Goal: Complete application form

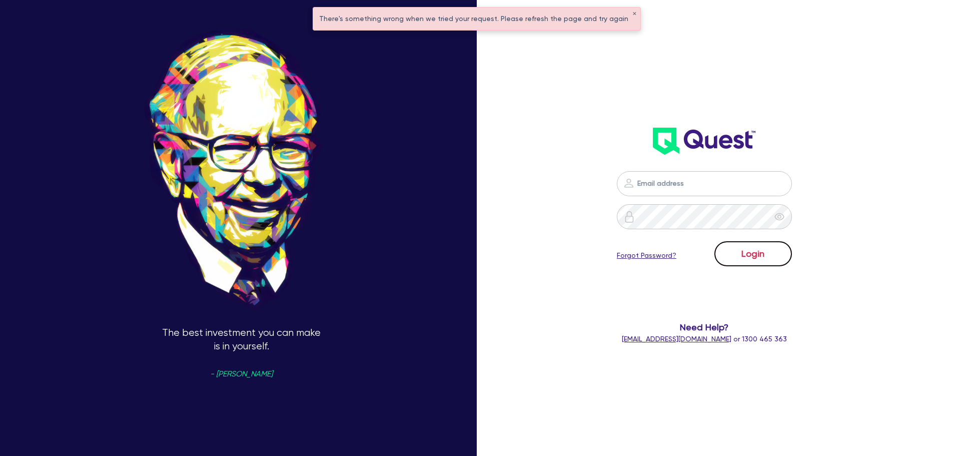
click at [744, 255] on button "Login" at bounding box center [753, 253] width 78 height 25
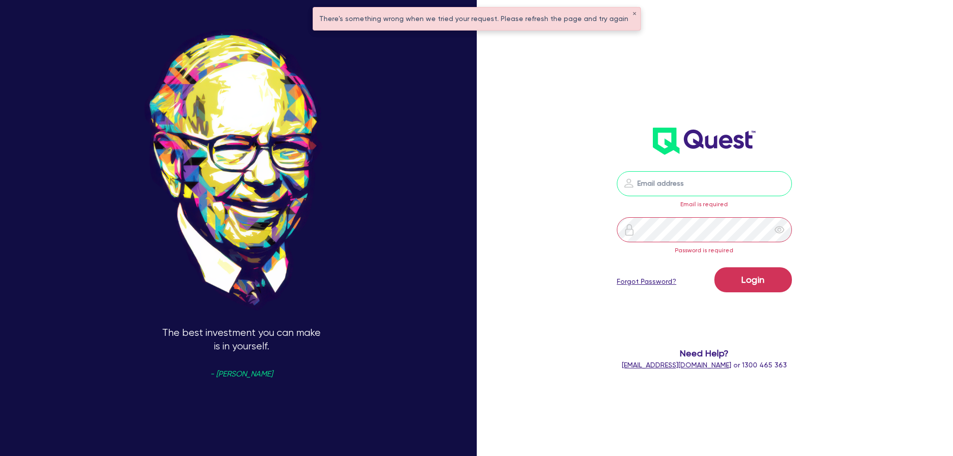
click at [696, 188] on input "email" at bounding box center [704, 183] width 175 height 25
type input "[EMAIL_ADDRESS][PERSON_NAME][DOMAIN_NAME]"
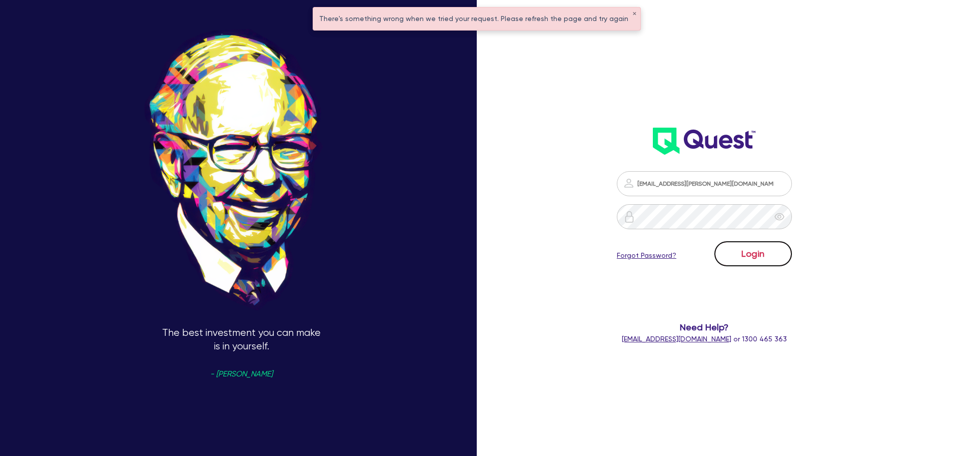
click at [748, 261] on button "Login" at bounding box center [753, 253] width 78 height 25
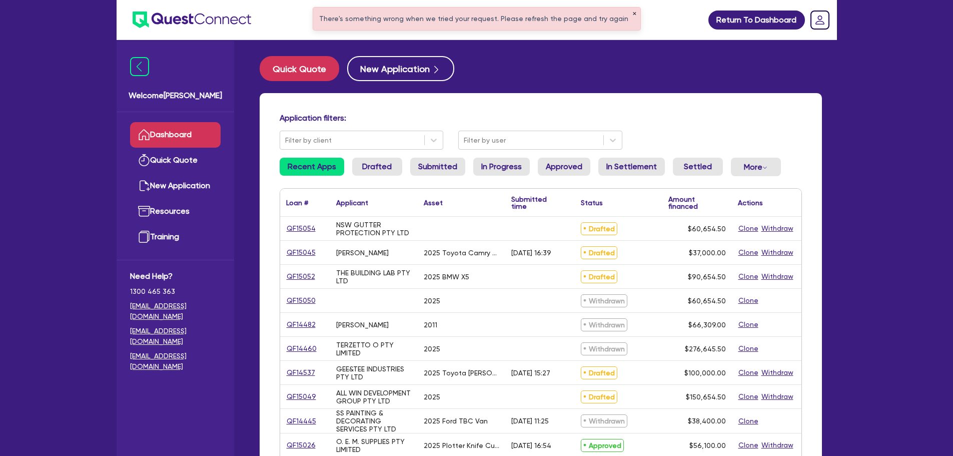
click at [632, 13] on button "✕" at bounding box center [634, 14] width 4 height 5
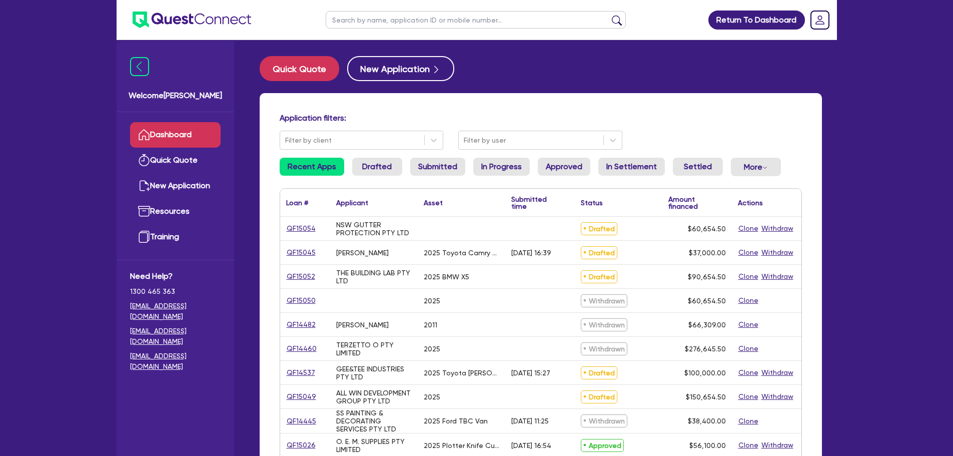
click at [488, 17] on input "text" at bounding box center [476, 20] width 300 height 18
type input "J&J"
click at [609, 15] on button "submit" at bounding box center [617, 22] width 16 height 14
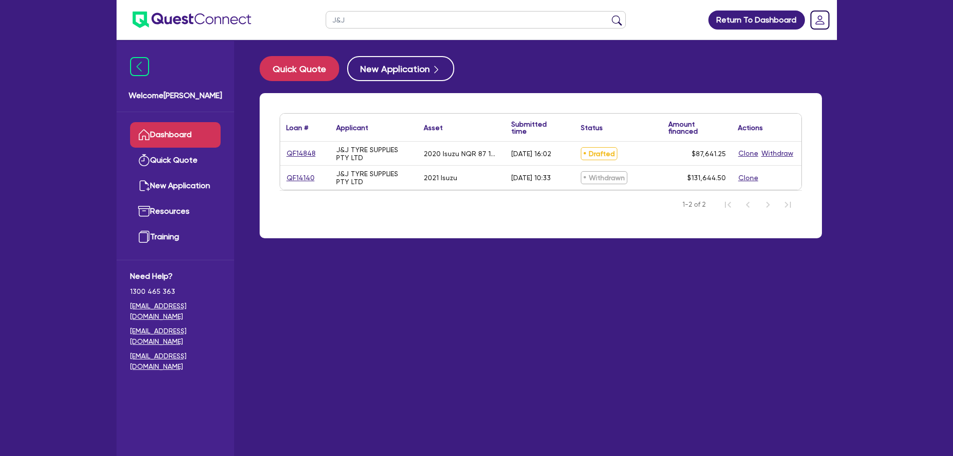
click at [294, 144] on div "QF14848" at bounding box center [305, 154] width 50 height 24
click at [299, 156] on link "QF14848" at bounding box center [301, 154] width 30 height 12
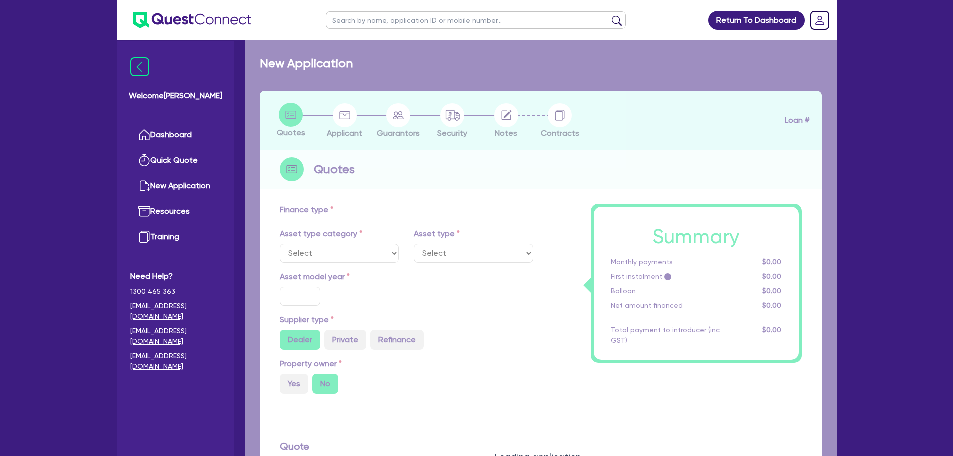
select select "PRIMARY_ASSETS"
type input "2020"
type input "85,996.75"
type input "5"
type input "4,382.06"
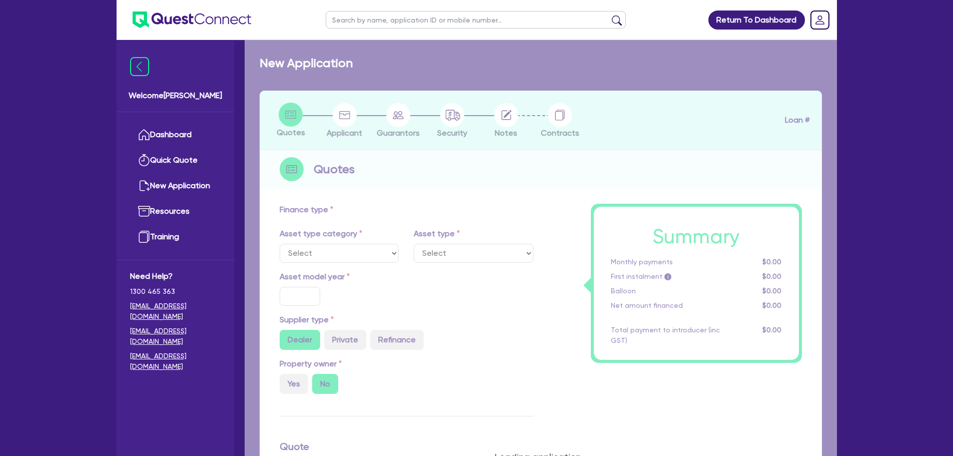
type input "9.64"
type input "900"
select select "HEAVY_TRUCKS"
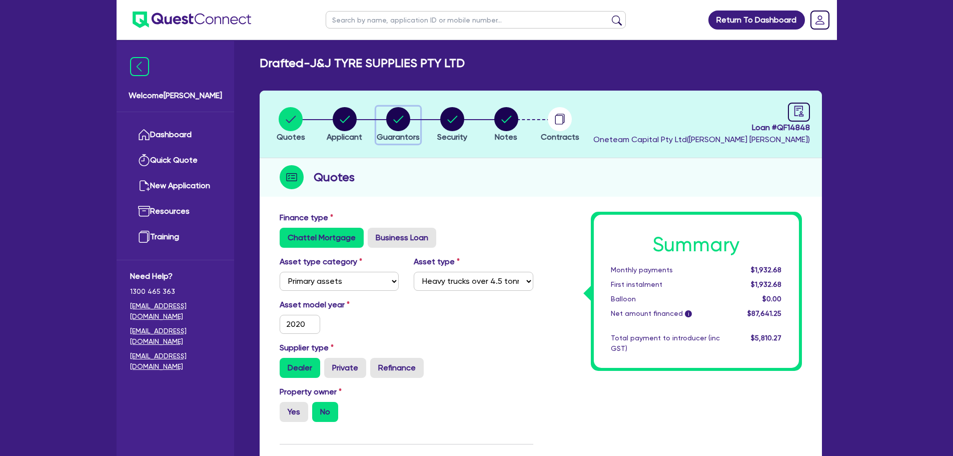
drag, startPoint x: 388, startPoint y: 113, endPoint x: 418, endPoint y: 129, distance: 33.6
click at [388, 113] on icon "button" at bounding box center [398, 119] width 24 height 24
select select "MR"
select select "SA"
select select "DE_FACTO"
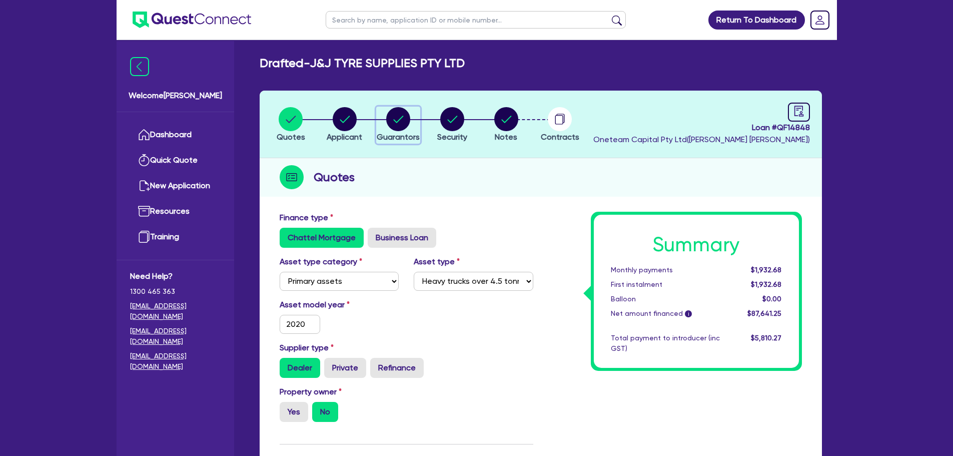
select select "CASH"
select select "HOUSEHOLD_PERSONAL"
select select "VEHICLE"
select select "TRUCK"
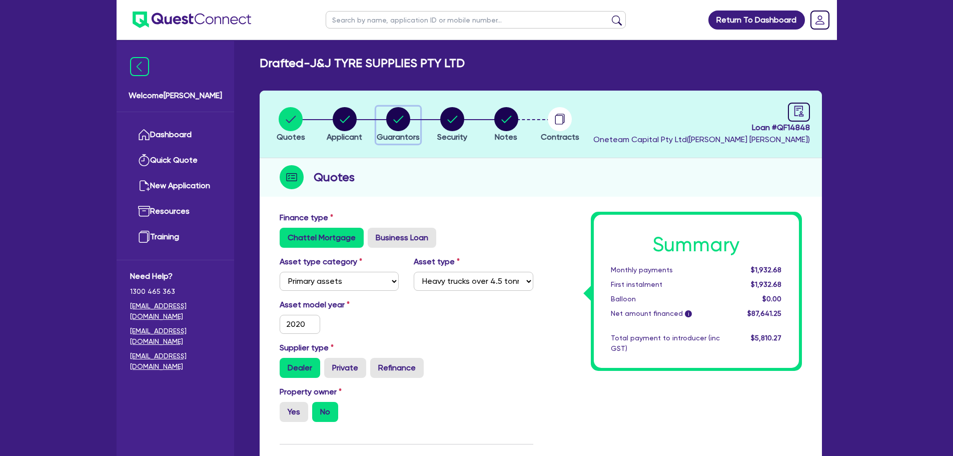
select select "EQUIPMENT"
select select "MR"
select select "SA"
select select "SINGLE"
select select "CASH"
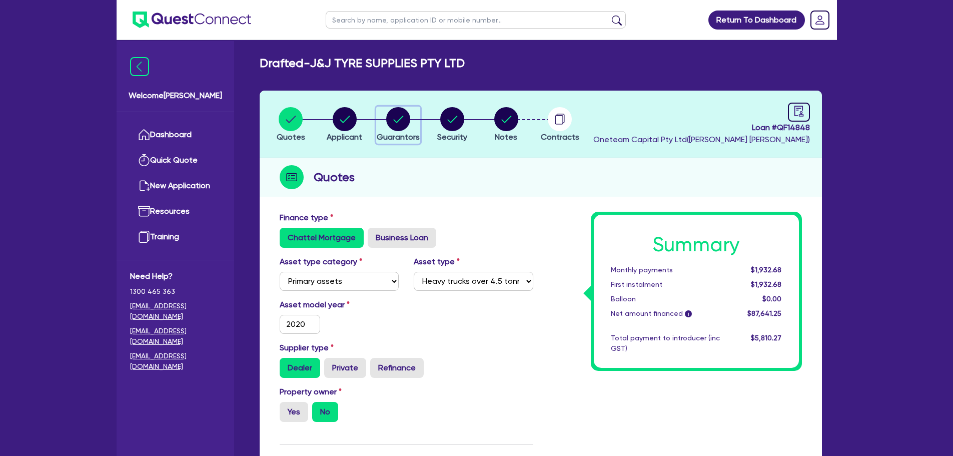
select select "HOUSEHOLD_PERSONAL"
select select "VEHICLE"
select select "TRUCK"
select select "EQUIPMENT"
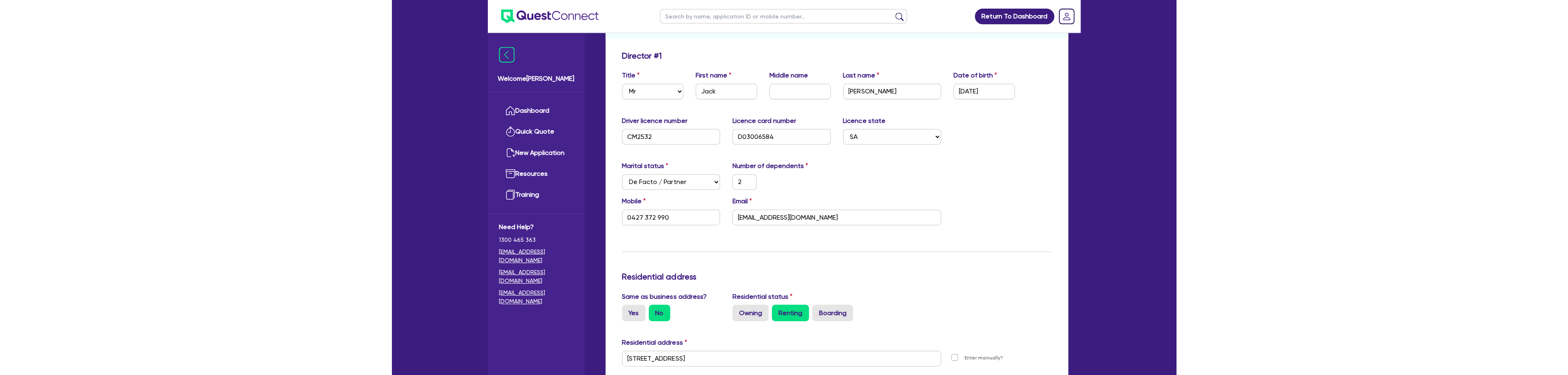
scroll to position [82, 0]
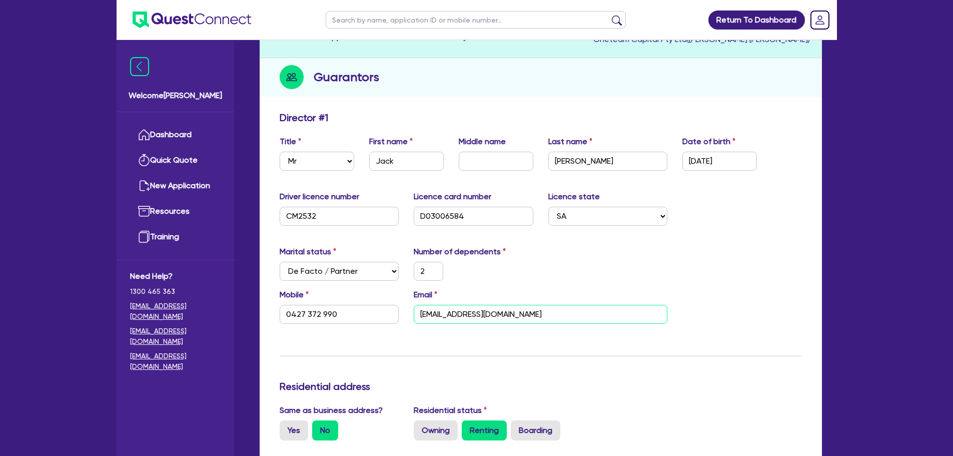
drag, startPoint x: 568, startPoint y: 314, endPoint x: 367, endPoint y: 326, distance: 201.9
click at [367, 326] on div "Mobile [PHONE_NUMBER] Email [EMAIL_ADDRESS][DOMAIN_NAME]" at bounding box center [540, 310] width 537 height 43
